Goal: Task Accomplishment & Management: Use online tool/utility

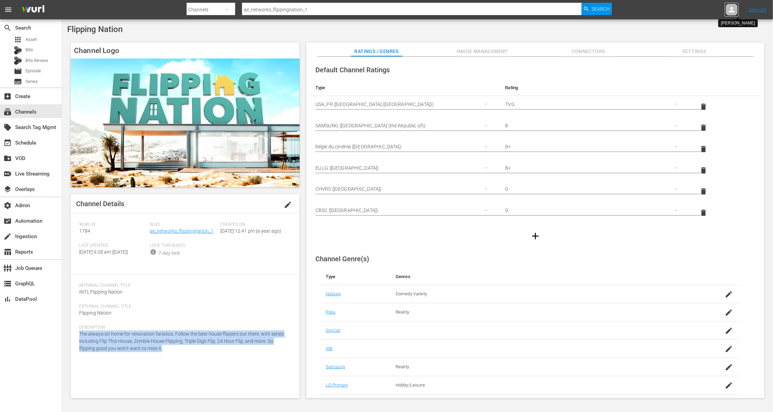
click at [731, 9] on icon at bounding box center [732, 10] width 6 height 6
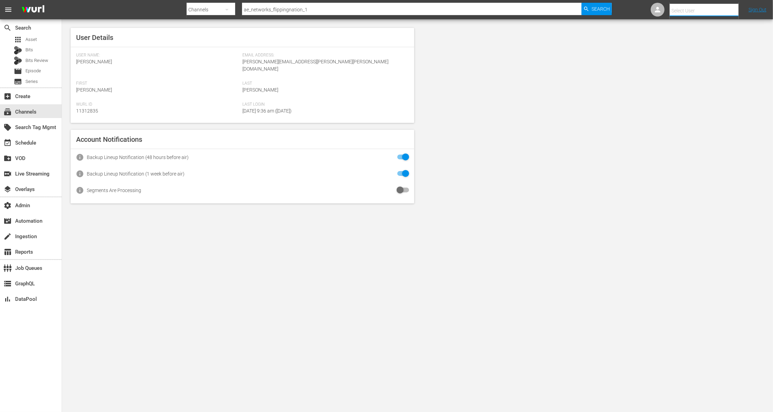
click at [682, 11] on input "text" at bounding box center [714, 10] width 88 height 17
click at [693, 28] on div "[PERSON_NAME] <[PERSON_NAME][EMAIL_ADDRESS][DOMAIN_NAME]>" at bounding box center [691, 29] width 107 height 17
type input "[PERSON_NAME] (11314152)"
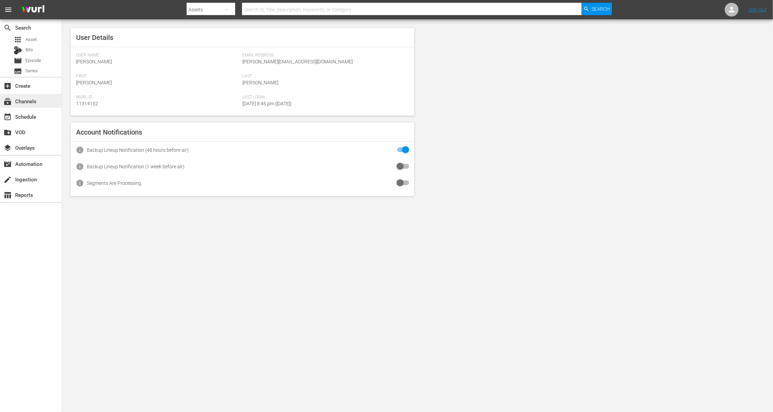
click at [45, 97] on div "subscriptions Channels" at bounding box center [31, 101] width 62 height 14
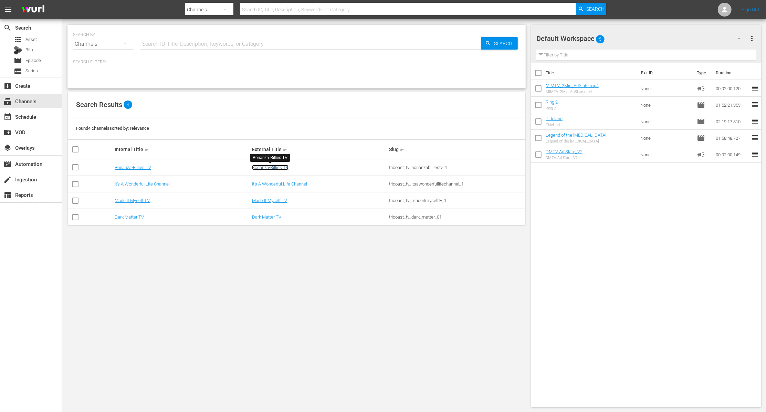
click at [266, 168] on link "Bonanza-Billies TV" at bounding box center [270, 167] width 36 height 5
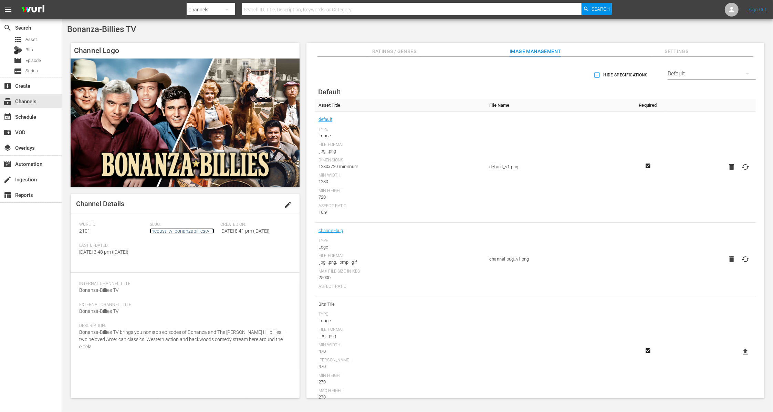
click at [190, 231] on link "tricoast_tv_bonanzabilliestv_1" at bounding box center [182, 231] width 64 height 6
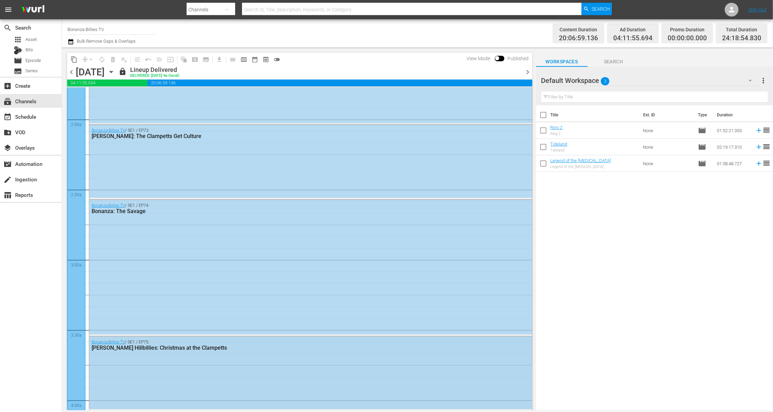
scroll to position [172, 0]
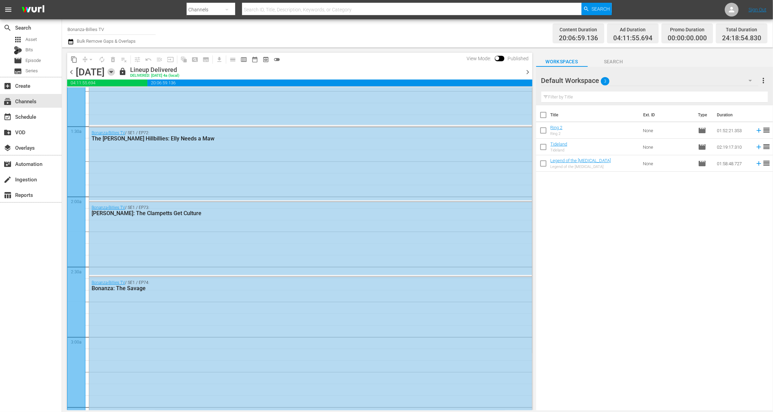
click at [115, 72] on icon "button" at bounding box center [111, 72] width 8 height 8
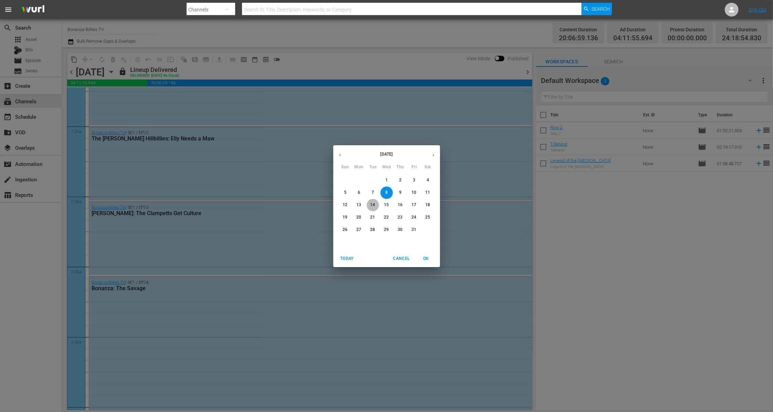
click at [372, 207] on p "14" at bounding box center [372, 205] width 5 height 6
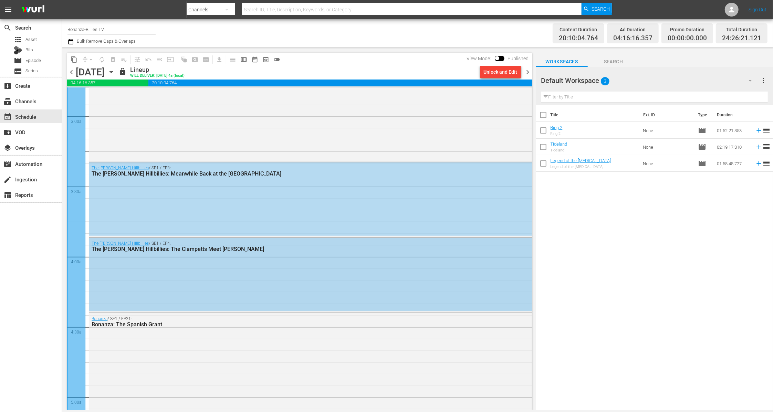
scroll to position [399, 0]
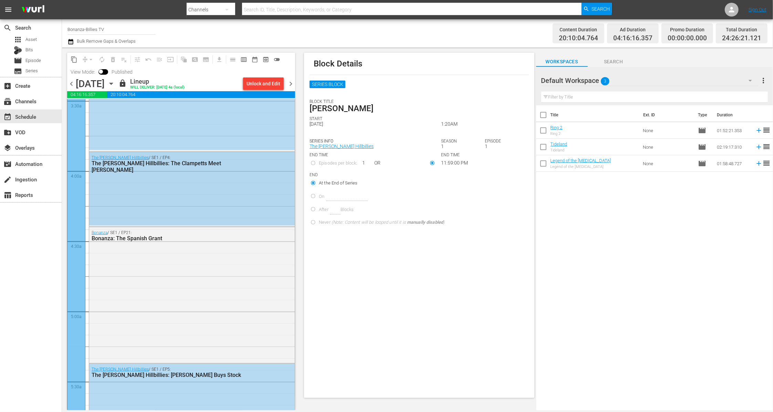
scroll to position [489, 0]
click at [348, 85] on div "SERIES BLOCK" at bounding box center [419, 90] width 219 height 19
click at [206, 59] on span "subtitles_outlined" at bounding box center [205, 59] width 11 height 11
click at [115, 82] on icon "button" at bounding box center [111, 84] width 8 height 8
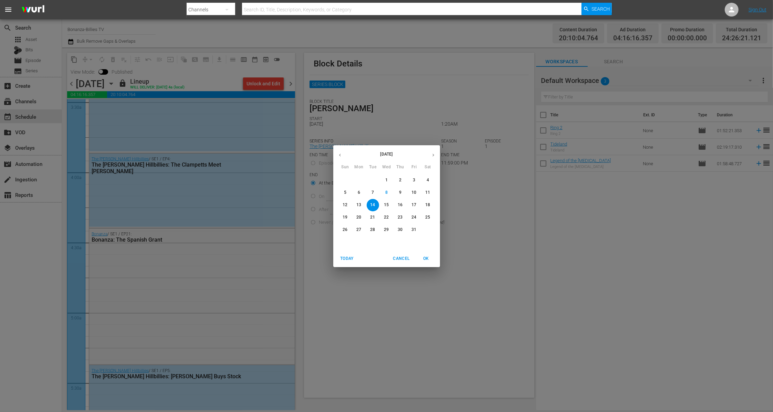
click at [432, 157] on icon "button" at bounding box center [433, 155] width 5 height 5
click at [384, 217] on span "19" at bounding box center [386, 217] width 12 height 6
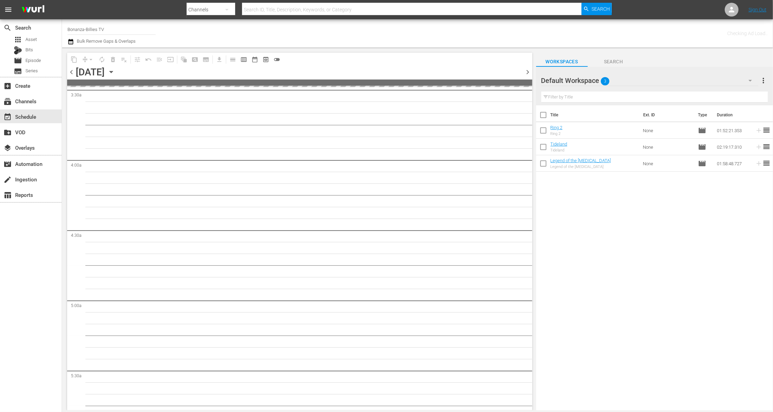
scroll to position [524, 0]
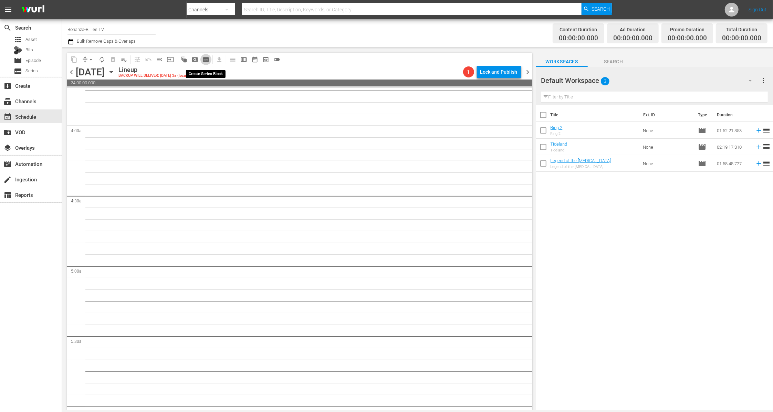
click at [205, 60] on span "subtitles_outlined" at bounding box center [205, 59] width 7 height 7
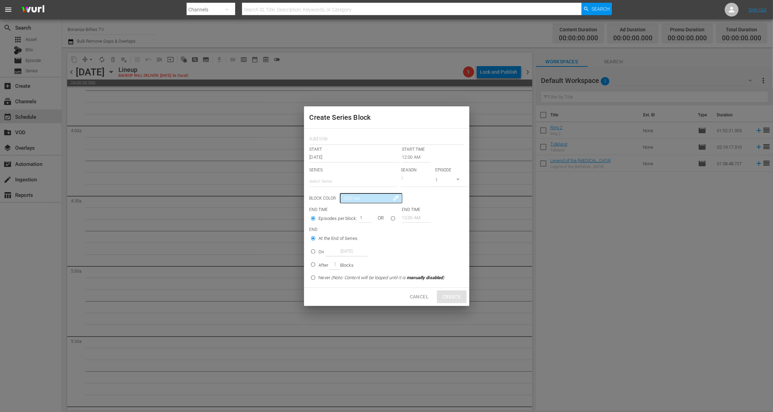
scroll to position [4, 2]
click at [313, 275] on input "Never (Note: Content will be looped until it is manually disabled )" at bounding box center [312, 278] width 11 height 11
radio input "true"
click at [251, 73] on div "Create Series Block START START TIME Nov 19th 2025 12:00 AM SERIES Select Serie…" at bounding box center [386, 206] width 773 height 412
click at [492, 61] on div "Create Series Block START START TIME Nov 19th 2025 12:00 AM SERIES Select Serie…" at bounding box center [386, 206] width 773 height 412
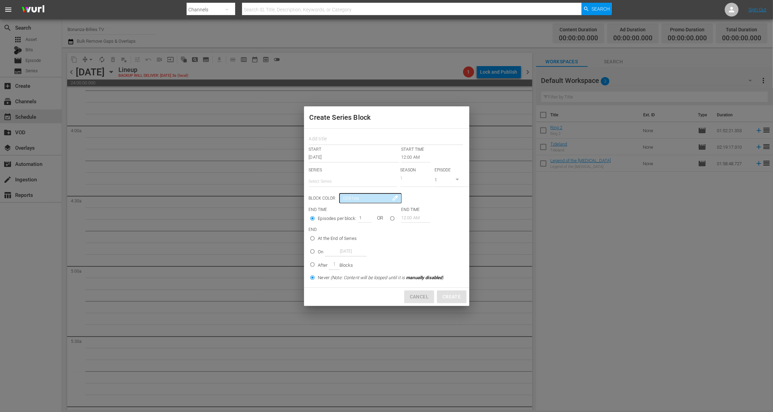
click at [419, 301] on button "Cancel" at bounding box center [419, 297] width 30 height 13
radio input "true"
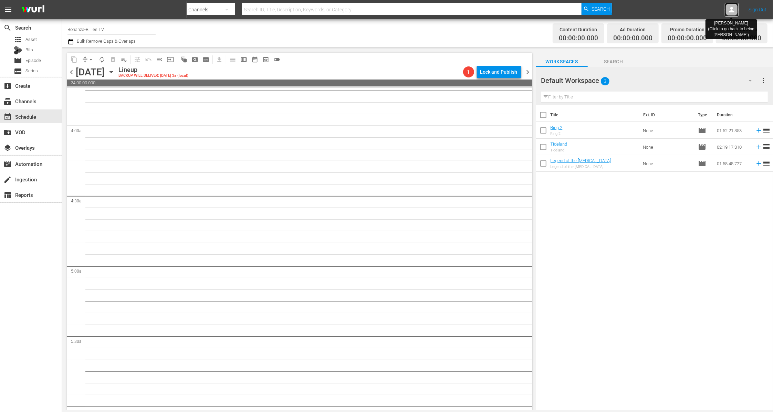
click at [731, 9] on icon at bounding box center [732, 10] width 6 height 6
